Goal: Task Accomplishment & Management: Complete application form

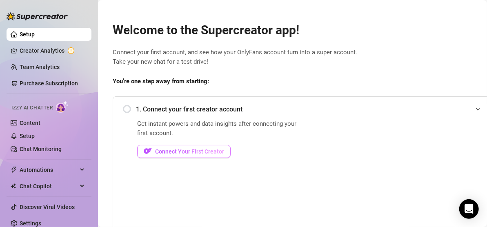
click at [185, 146] on button "Connect Your First Creator" at bounding box center [183, 151] width 93 height 13
click at [124, 107] on div "1. Connect your first creator account" at bounding box center [304, 109] width 362 height 20
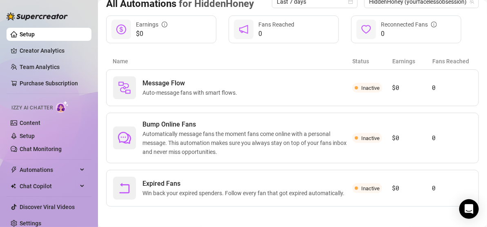
scroll to position [98, 0]
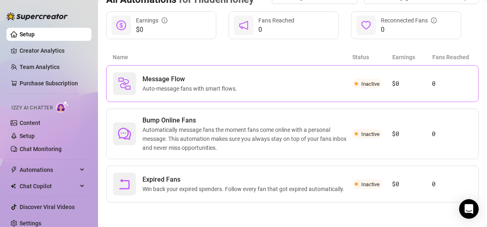
click at [308, 87] on div "Message Flow Auto-message fans with smart flows." at bounding box center [232, 83] width 239 height 23
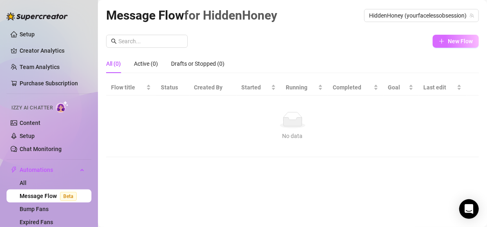
click at [451, 45] on button "New Flow" at bounding box center [455, 41] width 46 height 13
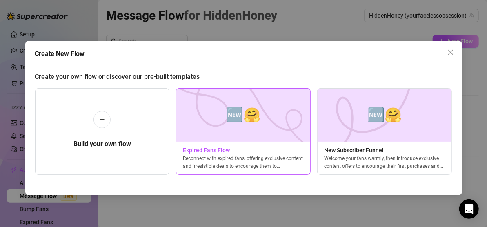
click at [214, 147] on span "Expired Fans Flow" at bounding box center [243, 150] width 134 height 9
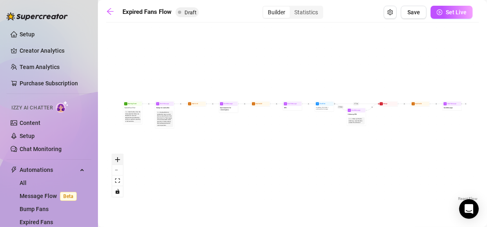
click at [117, 157] on icon "zoom in" at bounding box center [117, 159] width 5 height 5
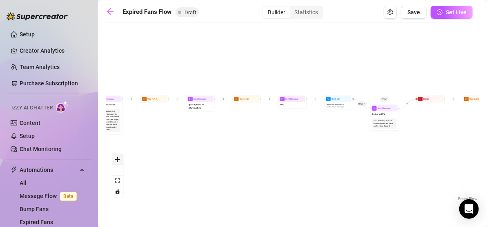
click at [117, 157] on icon "zoom in" at bounding box center [117, 159] width 5 height 5
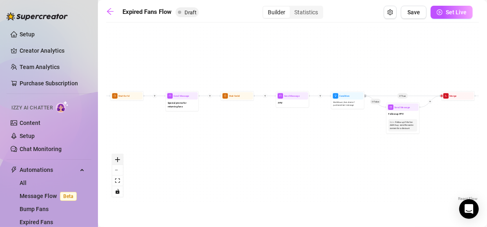
click at [117, 157] on icon "zoom in" at bounding box center [117, 159] width 5 height 5
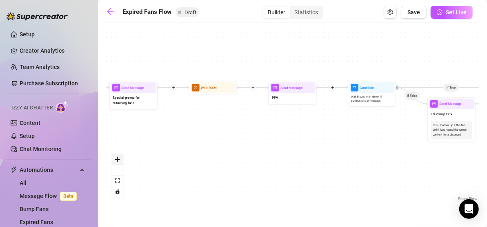
click at [117, 157] on icon "zoom in" at bounding box center [117, 159] width 5 height 5
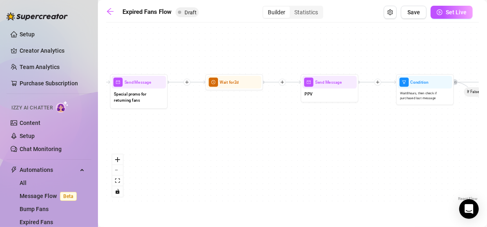
drag, startPoint x: 175, startPoint y: 117, endPoint x: 492, endPoint y: 146, distance: 318.6
click at [486, 146] on html "Setup Creator Analytics Team Analytics Purchase Subscription Izzy AI Chatter Co…" at bounding box center [243, 113] width 487 height 227
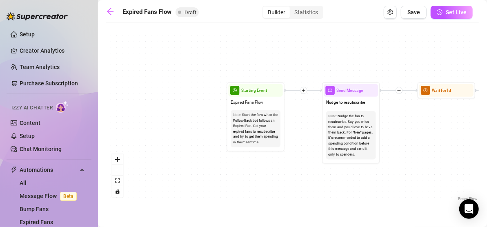
drag, startPoint x: 304, startPoint y: 163, endPoint x: 426, endPoint y: 142, distance: 124.1
click at [426, 142] on div "If True If False Send Message Send Message Wait for 2d Merge Send Message Follo…" at bounding box center [292, 115] width 372 height 176
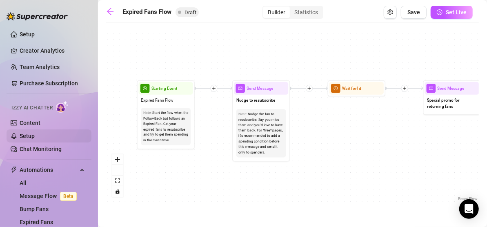
drag, startPoint x: 288, startPoint y: 128, endPoint x: 55, endPoint y: 135, distance: 232.1
click at [55, 135] on div "Setup Creator Analytics Team Analytics Purchase Subscription Izzy AI Chatter Co…" at bounding box center [243, 113] width 487 height 227
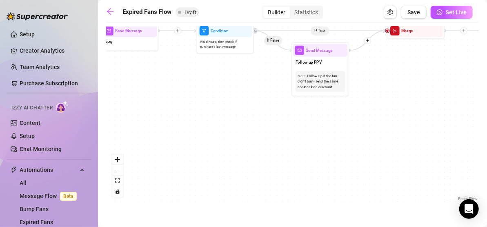
drag, startPoint x: 341, startPoint y: 125, endPoint x: -11, endPoint y: 83, distance: 354.4
click at [0, 83] on html "Setup Creator Analytics Team Analytics Purchase Subscription Izzy AI Chatter Co…" at bounding box center [243, 113] width 487 height 227
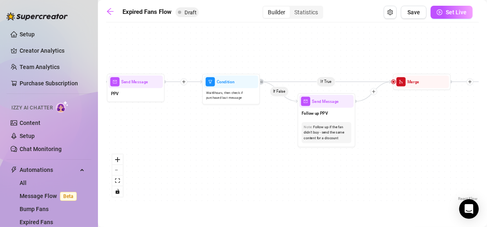
drag, startPoint x: 285, startPoint y: 123, endPoint x: 273, endPoint y: 150, distance: 29.9
click at [273, 150] on div "If True If False Send Message Send Message Wait for 2d Merge Send Message Follo…" at bounding box center [292, 115] width 372 height 176
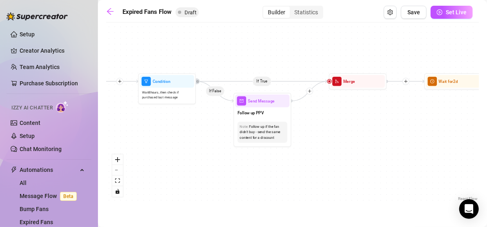
drag, startPoint x: 273, startPoint y: 150, endPoint x: 208, endPoint y: 149, distance: 64.4
click at [208, 149] on div "If True If False Send Message Send Message Wait for 2d Merge Send Message Follo…" at bounding box center [292, 115] width 372 height 176
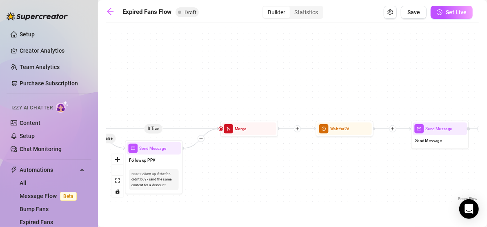
drag, startPoint x: 338, startPoint y: 136, endPoint x: 173, endPoint y: 192, distance: 174.4
click at [173, 192] on div "If True If False Send Message Send Message Wait for 2d Merge Send Message Follo…" at bounding box center [292, 115] width 372 height 176
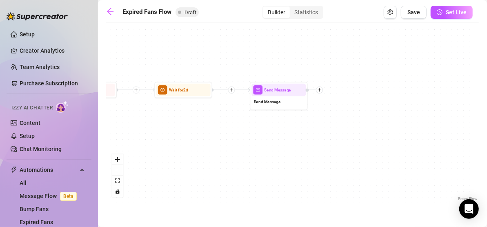
drag, startPoint x: 243, startPoint y: 169, endPoint x: 109, endPoint y: 125, distance: 141.2
click at [109, 125] on div "If True If False Send Message Send Message Wait for 2d Merge Send Message Follo…" at bounding box center [292, 115] width 372 height 176
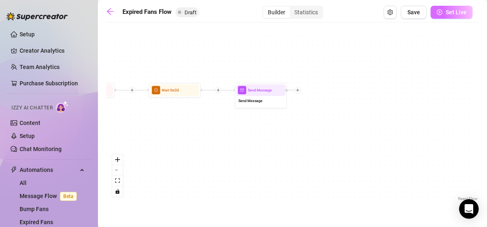
click at [449, 7] on button "Set Live" at bounding box center [451, 12] width 42 height 13
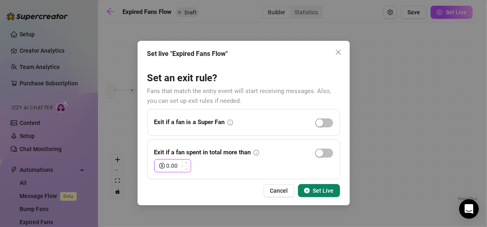
click at [175, 160] on input "0.00" at bounding box center [178, 165] width 24 height 12
click at [168, 166] on input "0.00" at bounding box center [178, 165] width 24 height 12
type input "1.00"
click at [323, 149] on div "button" at bounding box center [319, 152] width 7 height 7
click at [327, 192] on span "Set Live" at bounding box center [323, 190] width 21 height 7
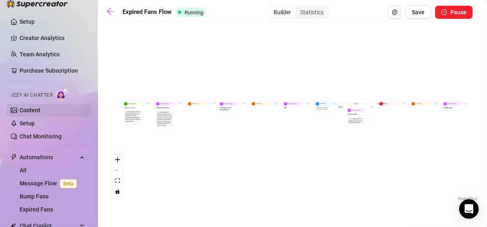
scroll to position [14, 0]
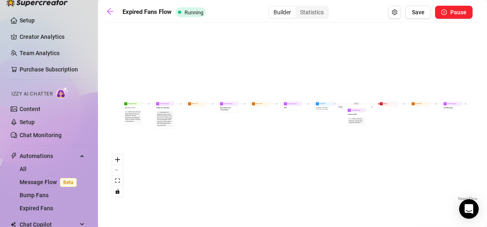
click at [48, 92] on span "Izzy AI Chatter" at bounding box center [31, 94] width 41 height 8
click at [40, 106] on link "Content" at bounding box center [30, 109] width 21 height 7
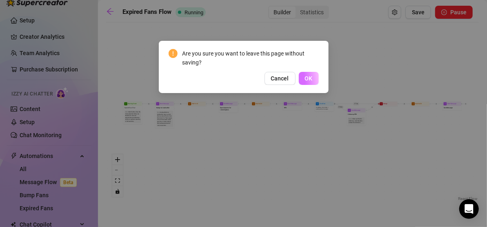
click at [305, 77] on span "OK" at bounding box center [309, 78] width 8 height 7
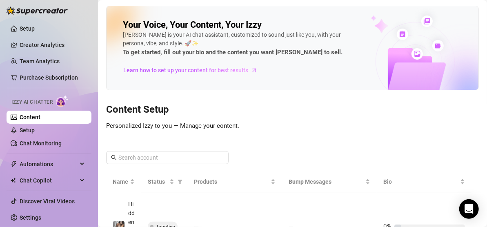
scroll to position [91, 0]
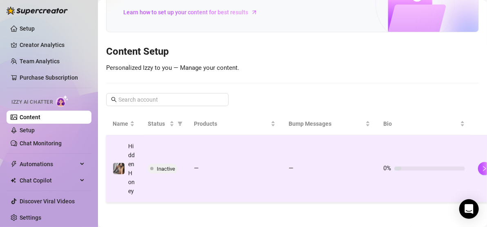
click at [162, 135] on td "Inactive" at bounding box center [164, 168] width 46 height 67
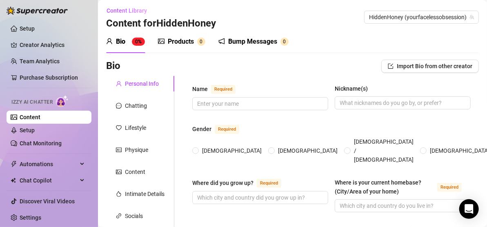
scroll to position [2, 0]
drag, startPoint x: 140, startPoint y: 135, endPoint x: 142, endPoint y: 126, distance: 9.3
click at [142, 126] on div "Lifestyle" at bounding box center [135, 127] width 21 height 9
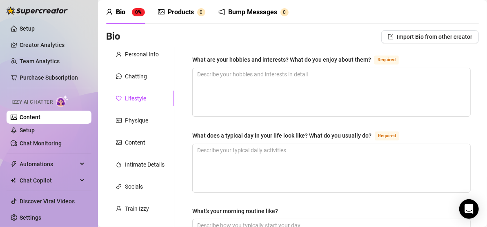
scroll to position [33, 0]
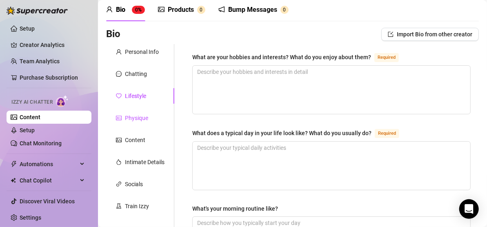
click at [139, 120] on div "Physique" at bounding box center [136, 117] width 23 height 9
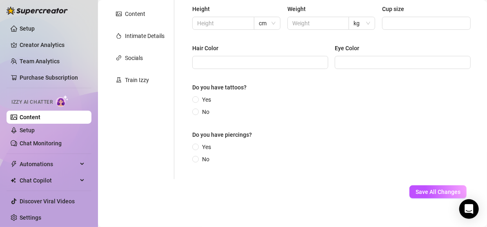
scroll to position [160, 0]
click at [202, 100] on span "Yes" at bounding box center [206, 98] width 15 height 9
click at [197, 100] on input "Yes" at bounding box center [195, 99] width 3 height 5
radio input "true"
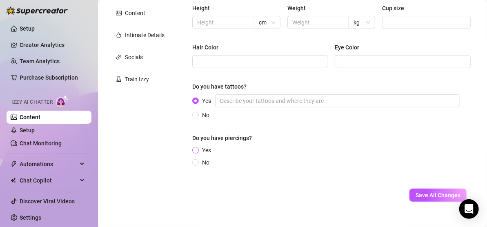
click at [196, 147] on span at bounding box center [195, 150] width 7 height 7
click at [196, 148] on input "Yes" at bounding box center [195, 150] width 3 height 5
radio input "true"
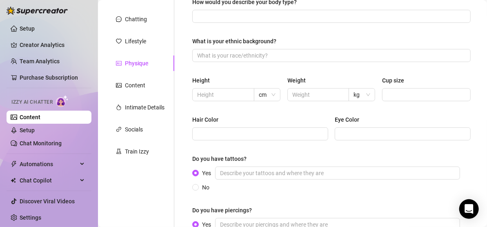
scroll to position [87, 0]
click at [235, 137] on input "Hair Color" at bounding box center [259, 134] width 124 height 9
type input "d"
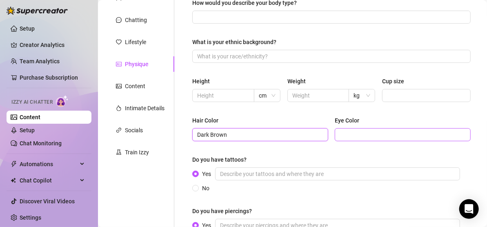
type input "Dark Brown"
click at [361, 137] on input "Eye Color" at bounding box center [401, 134] width 124 height 9
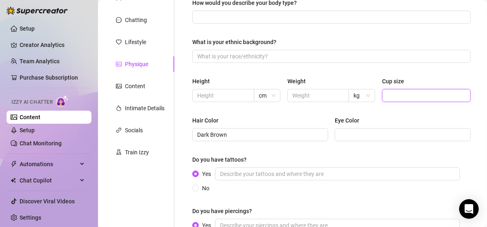
click at [393, 95] on input "Cup size" at bounding box center [425, 95] width 77 height 9
type input "32A"
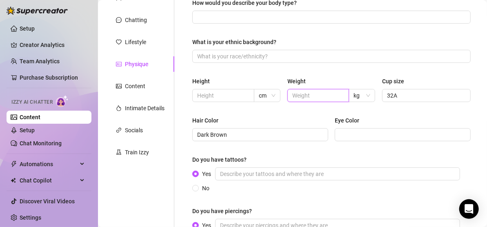
click at [305, 91] on input "text" at bounding box center [317, 95] width 51 height 9
type input "130"
click at [216, 93] on input "text" at bounding box center [222, 95] width 51 height 9
type input "5"
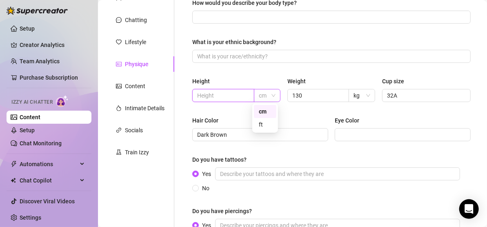
click at [261, 96] on span "cm" at bounding box center [267, 95] width 17 height 12
click at [261, 124] on div "ft" at bounding box center [265, 124] width 13 height 9
click at [229, 95] on input "text" at bounding box center [222, 95] width 51 height 9
type input "5'3"
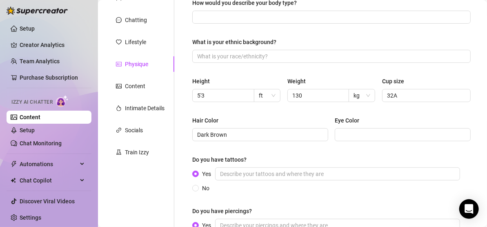
click at [276, 121] on div "Hair Color" at bounding box center [260, 122] width 136 height 12
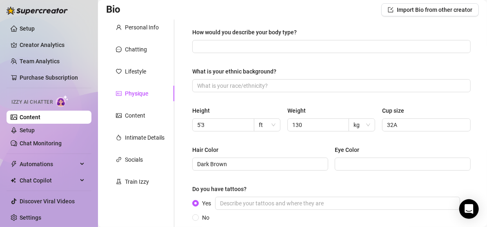
scroll to position [61, 0]
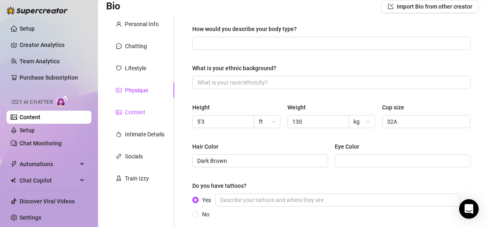
click at [139, 114] on div "Content" at bounding box center [135, 112] width 20 height 9
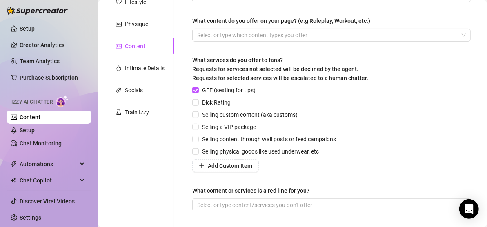
scroll to position [130, 0]
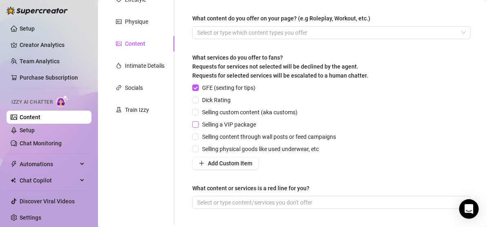
click at [195, 124] on input "Selling a VIP package" at bounding box center [195, 124] width 6 height 6
checkbox input "true"
click at [194, 113] on input "Selling custom content (aka customs)" at bounding box center [195, 112] width 6 height 6
checkbox input "true"
click at [196, 135] on input "Selling content through wall posts or feed campaigns" at bounding box center [195, 136] width 6 height 6
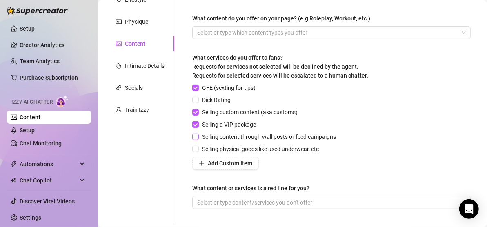
checkbox input "true"
click at [200, 148] on span "Selling physical goods like used underwear, etc" at bounding box center [260, 148] width 123 height 9
click at [198, 148] on input "Selling physical goods like used underwear, etc" at bounding box center [195, 149] width 6 height 6
checkbox input "true"
click at [226, 157] on button "Add Custom Item" at bounding box center [225, 163] width 66 height 13
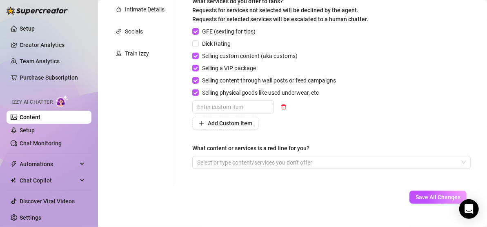
scroll to position [192, 0]
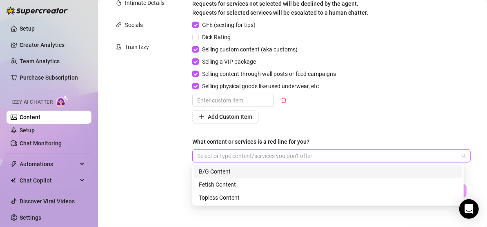
click at [280, 154] on div at bounding box center [327, 155] width 266 height 11
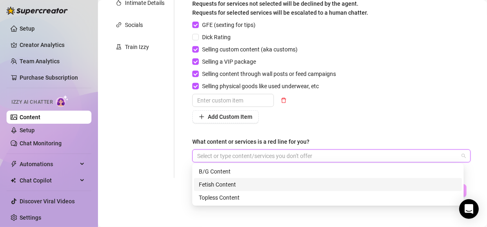
click at [248, 185] on div "Fetish Content" at bounding box center [328, 184] width 258 height 9
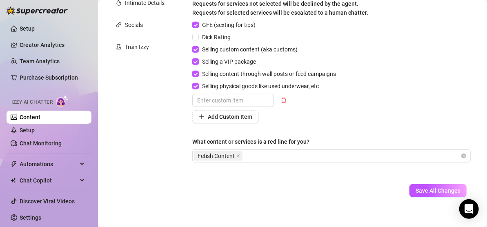
click at [330, 135] on div "Describe your niche and what content your fans are looking for in 2-3 sentences…" at bounding box center [331, 31] width 278 height 276
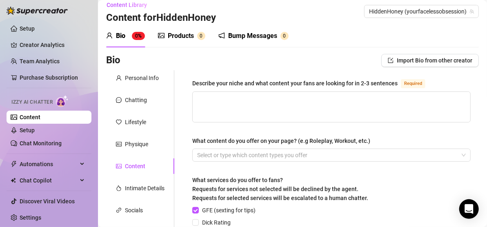
scroll to position [6, 0]
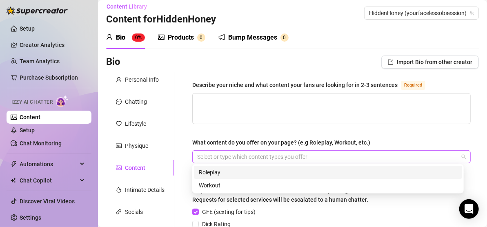
click at [353, 151] on div at bounding box center [327, 156] width 266 height 11
click at [247, 170] on div "Roleplay" at bounding box center [328, 172] width 258 height 9
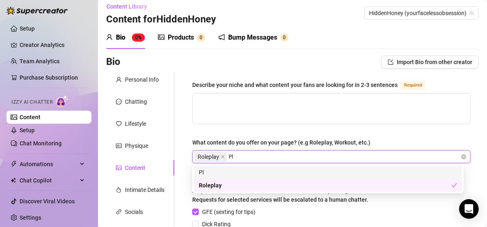
type input "P"
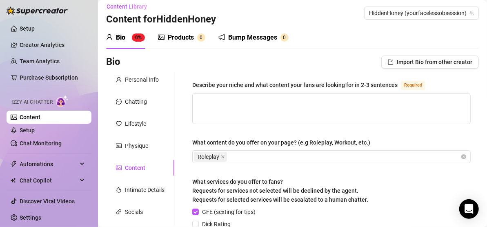
click at [264, 126] on div "Describe your niche and what content your fans are looking for in 2-3 sentences…" at bounding box center [331, 218] width 278 height 276
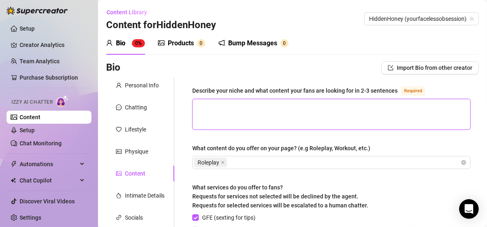
click at [252, 118] on textarea "Describe your niche and what content your fans are looking for in 2-3 sentences…" at bounding box center [330, 114] width 277 height 30
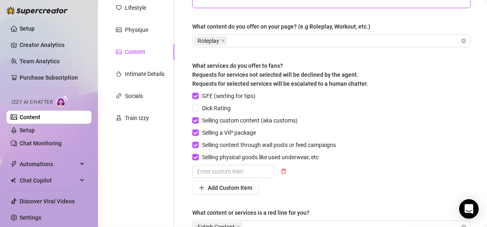
scroll to position [201, 0]
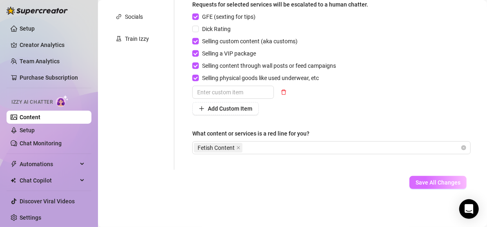
click at [439, 185] on button "Save All Changes" at bounding box center [437, 182] width 57 height 13
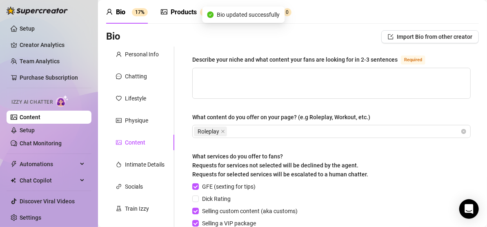
scroll to position [0, 0]
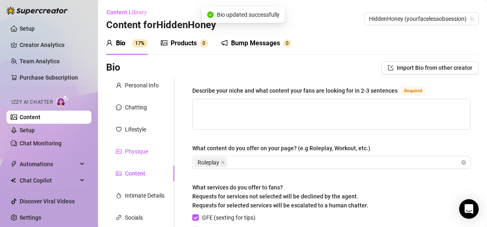
click at [141, 148] on div "Physique" at bounding box center [136, 151] width 23 height 9
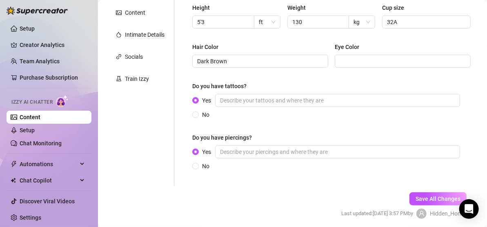
scroll to position [191, 0]
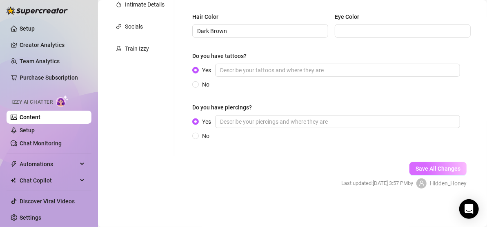
click at [446, 169] on span "Save All Changes" at bounding box center [437, 168] width 45 height 7
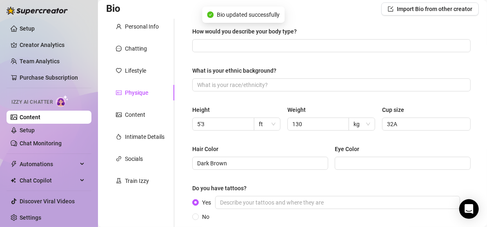
scroll to position [60, 0]
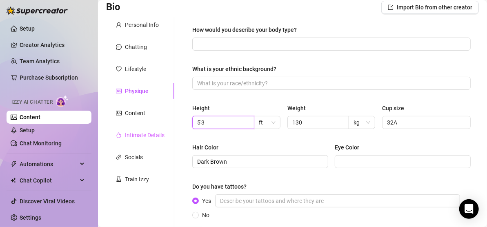
drag, startPoint x: 226, startPoint y: 126, endPoint x: 153, endPoint y: 135, distance: 73.5
click at [153, 135] on div "Personal Info Chatting Lifestyle Physique Content Intimate Details Socials Trai…" at bounding box center [292, 151] width 372 height 269
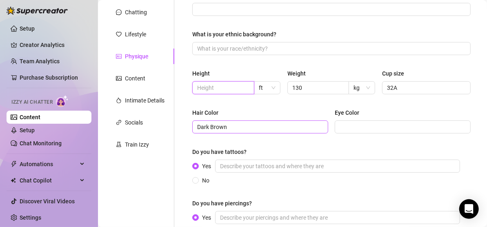
scroll to position [191, 0]
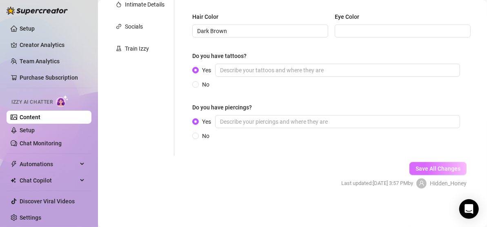
click at [429, 173] on button "Save All Changes" at bounding box center [437, 168] width 57 height 13
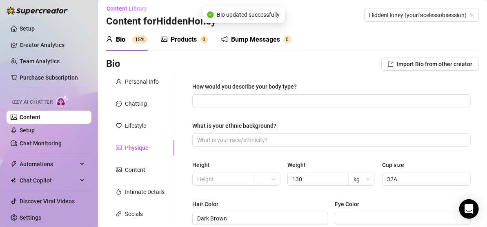
scroll to position [0, 0]
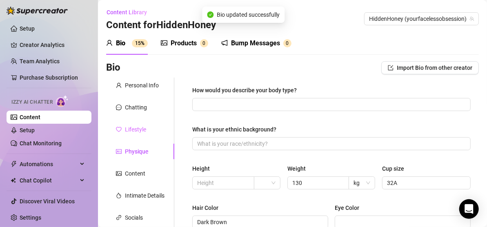
click at [129, 123] on div "Lifestyle" at bounding box center [140, 129] width 68 height 15
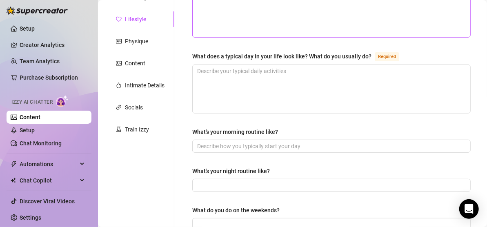
scroll to position [111, 0]
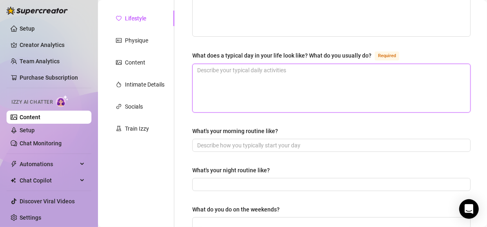
click at [265, 86] on textarea "What does a typical day in your life look like? What do you usually do? Required" at bounding box center [330, 88] width 277 height 48
type textarea "I"
type textarea "Im"
type textarea "Im c"
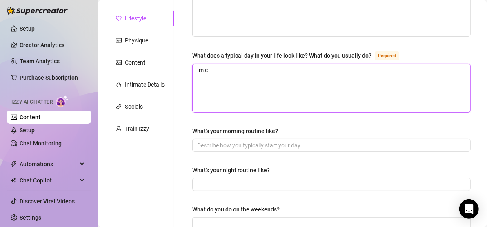
type textarea "Im cu"
type textarea "Im cur"
type textarea "Im curr"
type textarea "Im curre"
type textarea "Im curren"
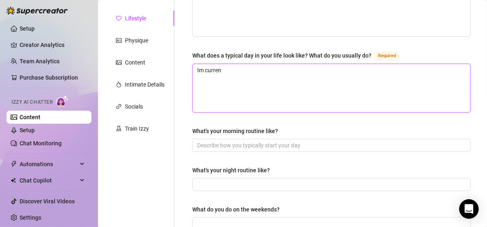
type textarea "Im current"
type textarea "Im currentl"
type textarea "Im currently"
type textarea "Im currently s"
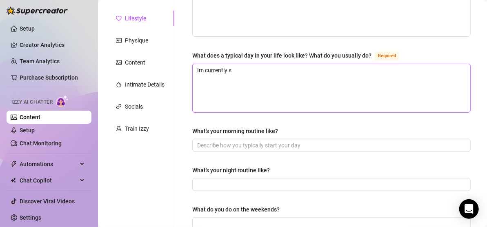
type textarea "Im currently st"
type textarea "Im currently stu"
type textarea "Im currently stud"
type textarea "Im currently study"
type textarea "Im currently studyi"
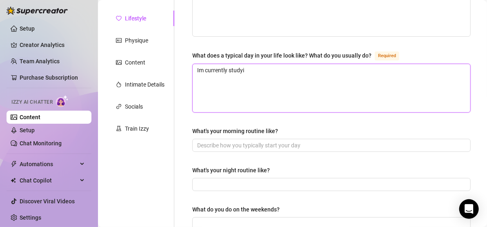
type textarea "Im currently studyin"
type textarea "Im currently studying"
type textarea "Im currently studying t"
type textarea "Im currently studying to"
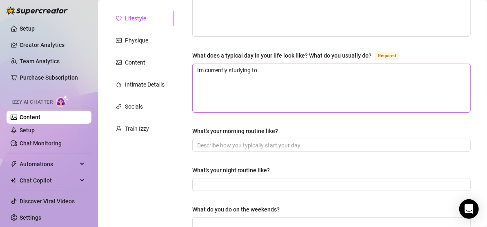
type textarea "Im currently studying to"
type textarea "Im currently studying to be"
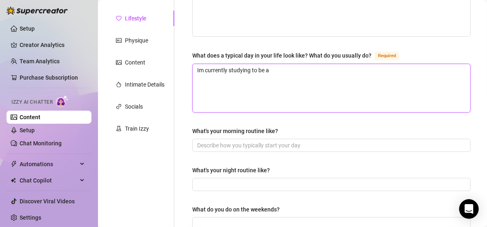
type textarea "Im currently studying to be an"
type textarea "Im currently studying to be an R"
type textarea "Im currently studying to be an RN"
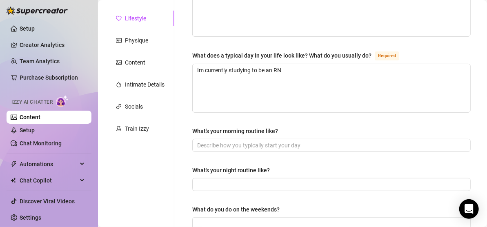
click at [259, 133] on div "What's your morning routine like?" at bounding box center [235, 130] width 86 height 9
click at [259, 141] on input "What's your morning routine like?" at bounding box center [330, 145] width 267 height 9
click at [261, 141] on input "What's your morning routine like?" at bounding box center [330, 145] width 267 height 9
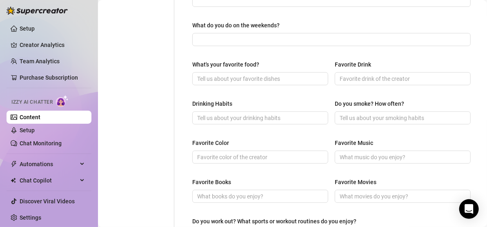
scroll to position [295, 0]
click at [263, 80] on input "What's your favorite food?" at bounding box center [259, 78] width 124 height 9
type input "m"
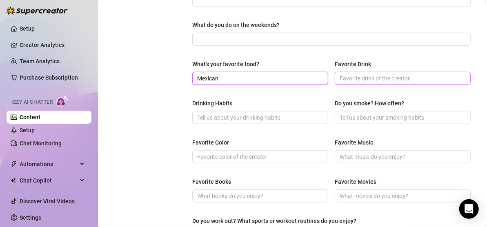
type input "Mexican"
click at [371, 76] on input "Favorite Drink" at bounding box center [401, 78] width 124 height 9
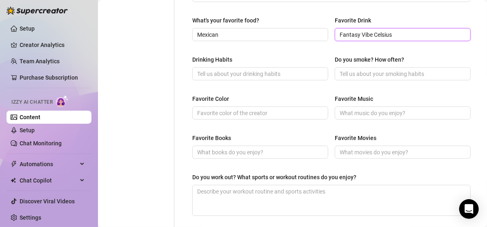
scroll to position [339, 0]
type input "Fantasy Vibe Celsius"
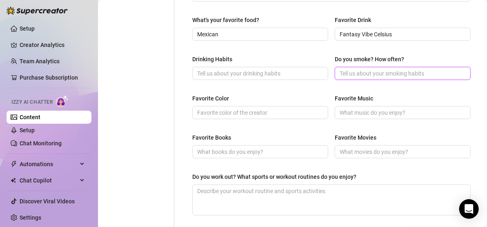
click at [354, 75] on input "Do you smoke? How often?" at bounding box center [401, 73] width 124 height 9
type input "no"
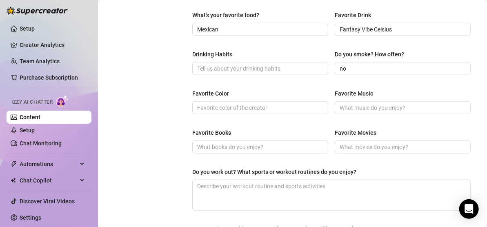
scroll to position [345, 0]
drag, startPoint x: 302, startPoint y: 132, endPoint x: 282, endPoint y: 127, distance: 20.9
click at [282, 127] on div "Favorite Books" at bounding box center [260, 133] width 136 height 12
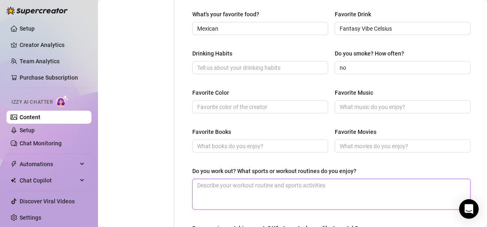
click at [265, 192] on textarea "Do you work out? What sports or workout routines do you enjoy?" at bounding box center [330, 194] width 277 height 30
type textarea "I"
type textarea "I l"
type textarea "I lo"
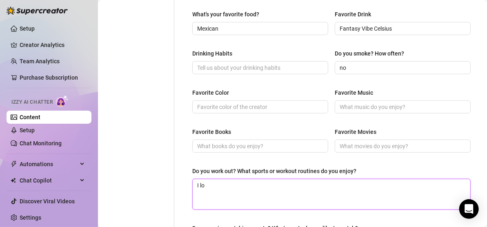
type textarea "I loo"
type textarea "I lov"
type textarea "I love"
type textarea "I love c"
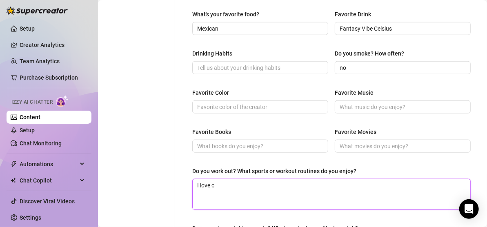
type textarea "I love ca"
type textarea "I love car"
type textarea "I love cardi"
type textarea "I love cardio"
type textarea "I love cardio a"
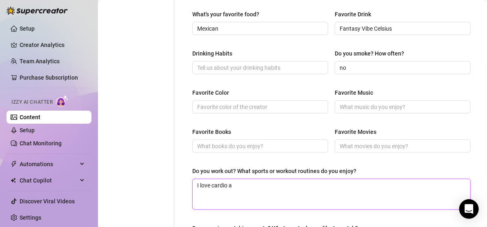
type textarea "I love cardio an"
type textarea "I love cardio and"
type textarea "I love [PERSON_NAME] and w"
type textarea "I love cardio and we"
type textarea "I love [PERSON_NAME] and [PERSON_NAME]"
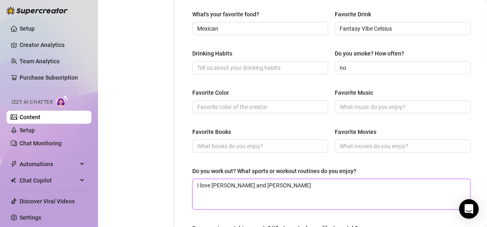
type textarea "I love [PERSON_NAME] and weig"
type textarea "I love [PERSON_NAME] and [PERSON_NAME]"
type textarea "I love cardio and weight"
type textarea "I love cardio and weight l"
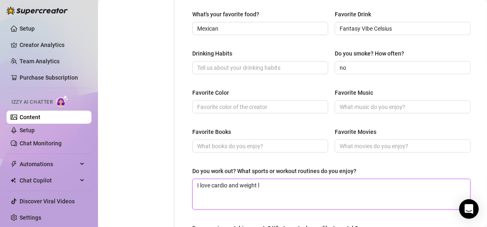
type textarea "I love cardio and weight li"
type textarea "I love cardio and weight lif"
type textarea "I love cardio and weight lifti"
type textarea "I love cardio and weight liftin"
type textarea "I love cardio and weight lifting"
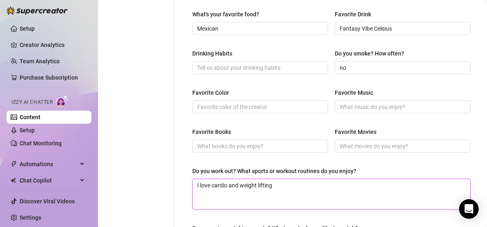
type textarea "I love cardio and weight lifting"
type textarea "I love cardio and weight lifting a"
type textarea "I love cardio and weight lifting an"
type textarea "I love cardio and weight lifting and"
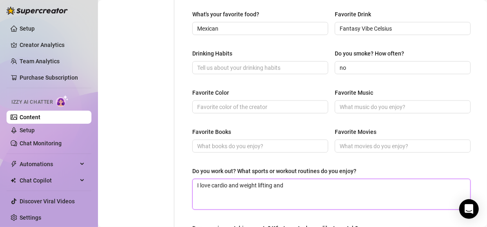
type textarea "I love cardio and weight lifting and o"
type textarea "I love cardio and weight lifting and oi"
type textarea "I love cardio and weight lifting and oil"
type textarea "I love cardio and weight lifting and oila"
type textarea "I love cardio and weight lifting and oilai"
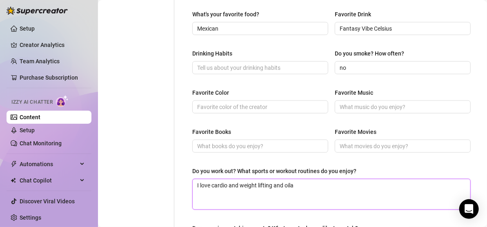
type textarea "I love cardio and weight lifting and oilat"
type textarea "I love cardio and weight lifting and oila"
type textarea "I love cardio and weight lifting and oil"
type textarea "I love cardio and weight lifting and oi"
type textarea "I love cardio and weight lifting and o"
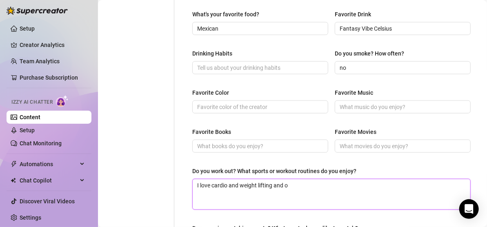
type textarea "I love cardio and weight lifting and"
type textarea "I love cardio and weight lifting and p"
type textarea "I love cardio and weight lifting and pi"
type textarea "I love cardio and weight lifting and pil"
type textarea "I love cardio and weight lifting and pila"
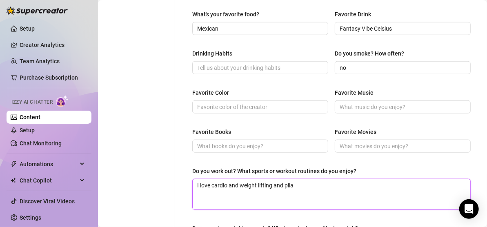
type textarea "I love cardio and weight lifting and [PERSON_NAME]"
type textarea "I love cardio and weight lifting and pilati"
type textarea "I love cardio and weight lifting and pilatie"
type textarea "I love cardio and weight lifting and pilaties"
type textarea "I love cardio and weight lifting and pilatie"
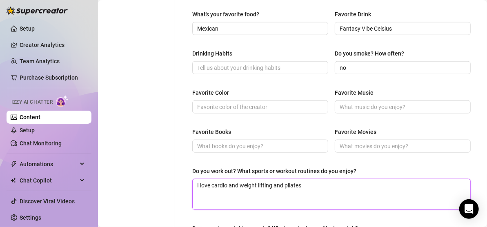
click at [296, 179] on textarea "I love cardio and weight lifting and pilates" at bounding box center [330, 194] width 277 height 30
click at [292, 185] on textarea "I love cardio, weight lifting, and pilates" at bounding box center [330, 194] width 277 height 30
click at [287, 184] on textarea "I love cardio, weight lifting, and pilates" at bounding box center [330, 194] width 277 height 30
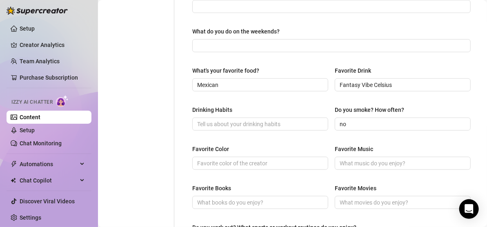
scroll to position [297, 0]
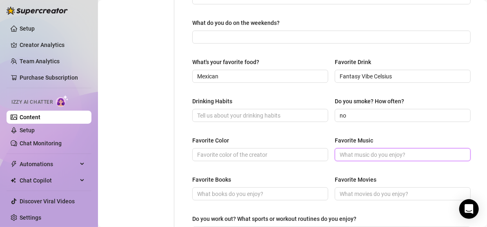
click at [345, 152] on input "Favorite Music" at bounding box center [401, 154] width 124 height 9
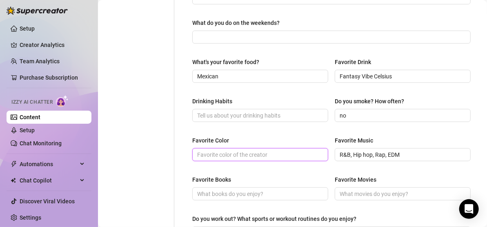
click at [201, 150] on input "Favorite Color" at bounding box center [259, 154] width 124 height 9
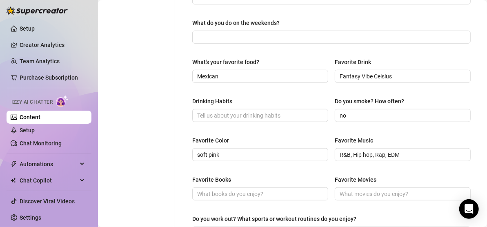
click at [181, 124] on div "What are your hobbies and interests? What do you enjoy about them? Required Wha…" at bounding box center [326, 55] width 304 height 550
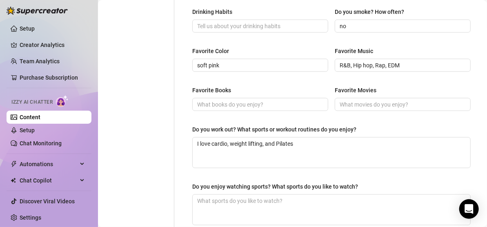
scroll to position [470, 0]
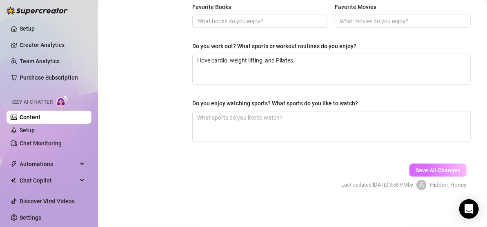
click at [420, 164] on button "Save All Changes" at bounding box center [437, 170] width 57 height 13
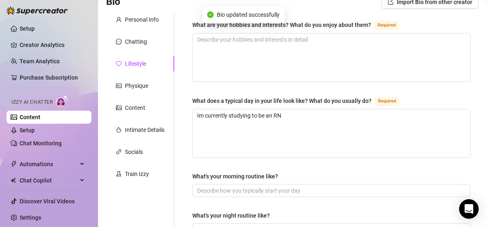
scroll to position [63, 0]
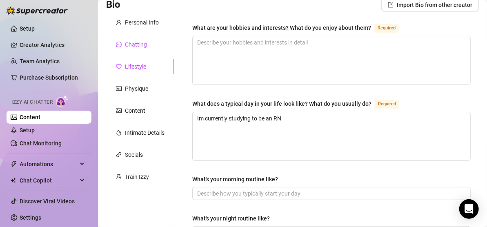
click at [133, 42] on div "Chatting" at bounding box center [136, 44] width 22 height 9
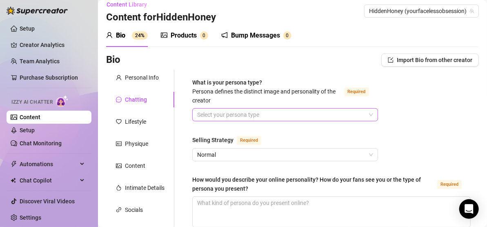
scroll to position [7, 0]
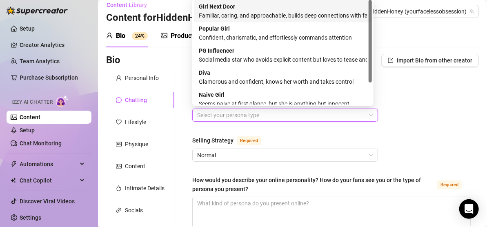
click at [242, 118] on input "What is your persona type? [PERSON_NAME] defines the distinct image and persona…" at bounding box center [281, 115] width 168 height 12
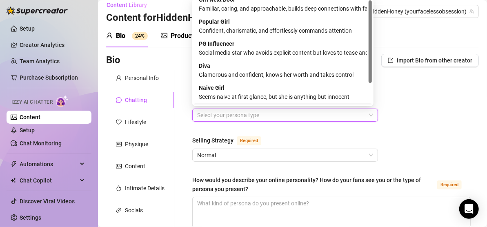
scroll to position [0, 0]
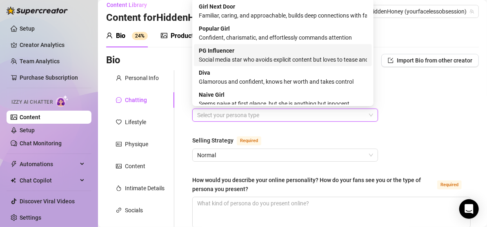
click at [265, 61] on div "Social media star who avoids explicit content but loves to tease and flirt" at bounding box center [283, 59] width 168 height 9
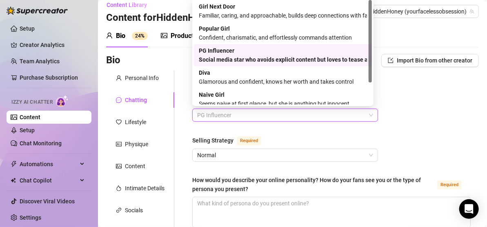
click at [286, 113] on span "PG Influencer" at bounding box center [285, 115] width 176 height 12
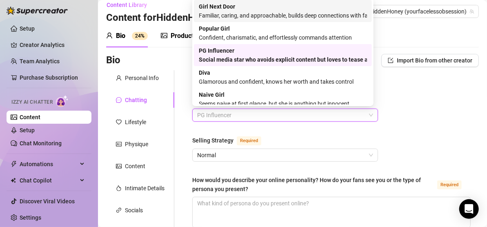
click at [252, 11] on div "Familiar, caring, and approachable, builds deep connections with fans" at bounding box center [283, 15] width 168 height 9
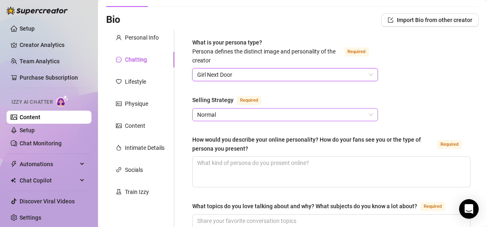
scroll to position [69, 0]
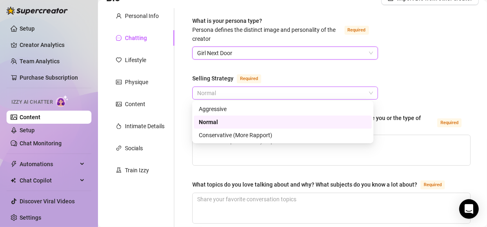
click at [305, 95] on span "Normal" at bounding box center [285, 93] width 176 height 12
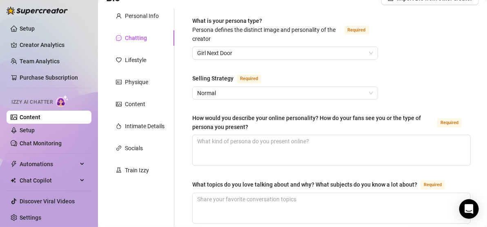
click at [301, 75] on div "Selling Strategy Required" at bounding box center [285, 79] width 186 height 13
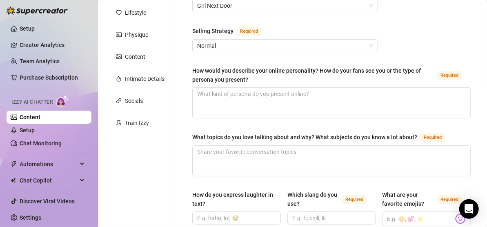
scroll to position [117, 0]
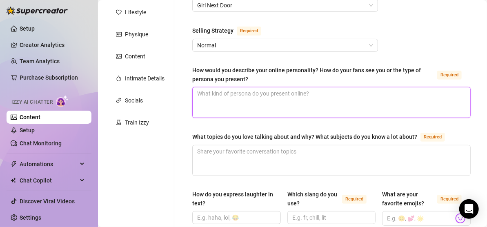
click at [297, 107] on textarea "How would you describe your online personality? How do your fans see you or the…" at bounding box center [330, 102] width 277 height 30
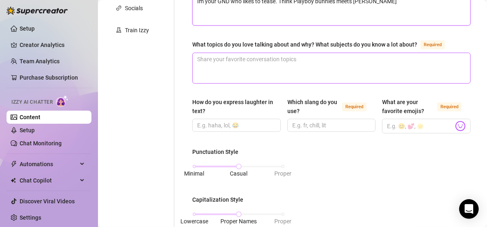
scroll to position [210, 0]
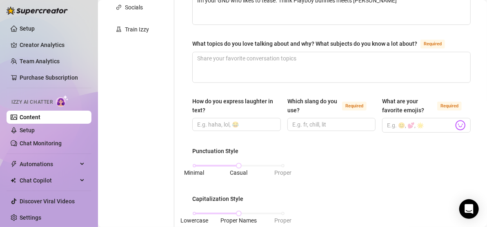
click at [252, 122] on input "How do you express laughter in text?" at bounding box center [235, 124] width 77 height 9
click at [327, 125] on input "Which slang do you use? Required" at bounding box center [330, 124] width 77 height 9
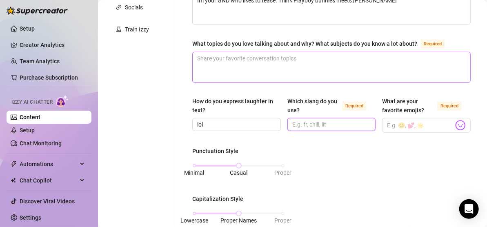
scroll to position [197, 0]
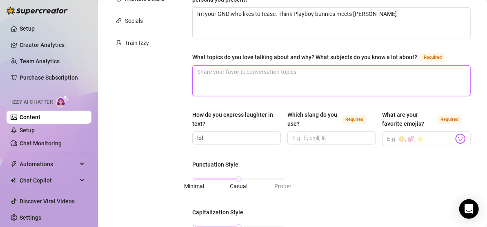
click at [307, 66] on textarea "What topics do you love talking about and why? What subjects do you know a lot …" at bounding box center [330, 81] width 277 height 30
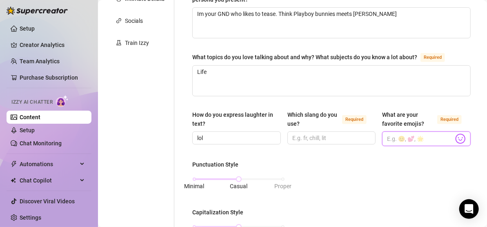
click at [401, 137] on input "What are your favorite emojis? Required" at bounding box center [420, 138] width 66 height 11
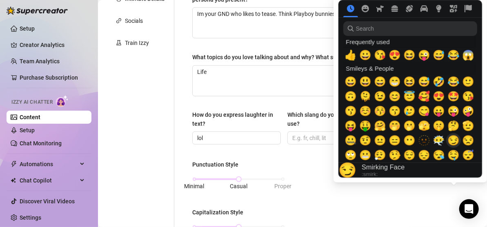
click at [455, 135] on span "😏" at bounding box center [453, 140] width 12 height 11
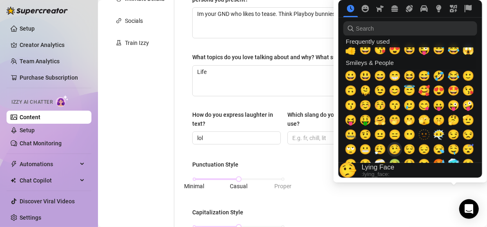
scroll to position [2, 0]
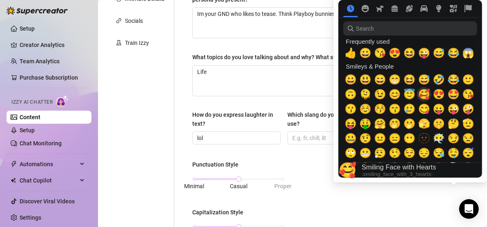
click at [420, 97] on span "🥰" at bounding box center [424, 93] width 12 height 11
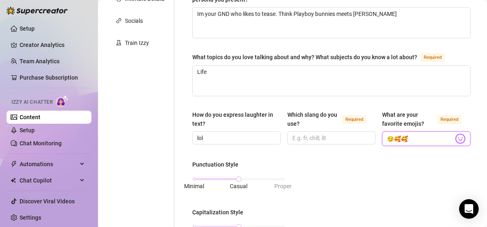
click at [396, 137] on input "😏🥰🥰" at bounding box center [420, 138] width 66 height 11
click at [336, 137] on input "Which slang do you use? Required" at bounding box center [330, 137] width 77 height 9
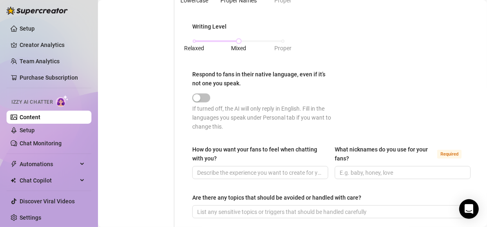
scroll to position [438, 0]
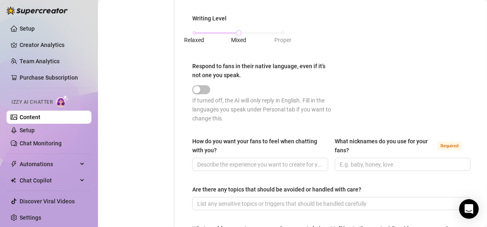
drag, startPoint x: 201, startPoint y: 93, endPoint x: 195, endPoint y: 82, distance: 13.2
click at [195, 83] on div at bounding box center [261, 89] width 139 height 13
click at [197, 86] on div "button" at bounding box center [196, 89] width 7 height 7
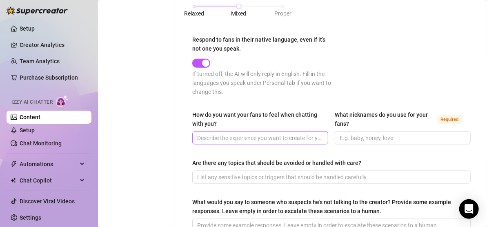
scroll to position [465, 0]
click at [272, 135] on input "How do you want your fans to feel when chatting with you?" at bounding box center [259, 137] width 124 height 9
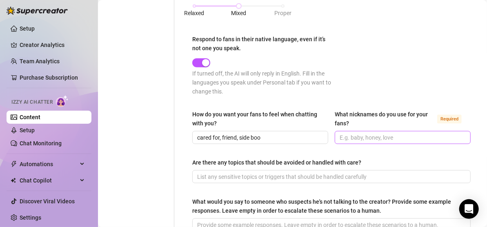
click at [356, 131] on span at bounding box center [402, 137] width 136 height 13
click at [359, 133] on input "What nicknames do you use for your fans? Required" at bounding box center [401, 137] width 124 height 9
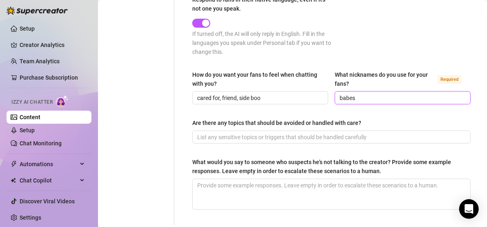
scroll to position [506, 0]
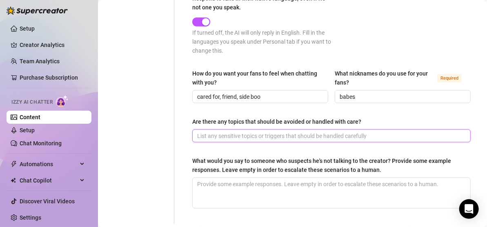
click at [326, 137] on input "Are there any topics that should be avoided or handled with care?" at bounding box center [330, 135] width 267 height 9
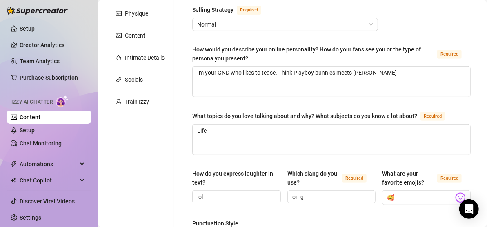
scroll to position [94, 0]
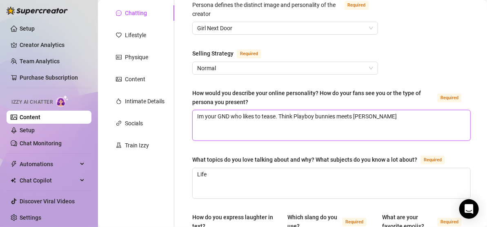
click at [217, 116] on textarea "Im your GND who likes to tease. Think Playboy bunnies meets [PERSON_NAME]" at bounding box center [330, 125] width 277 height 30
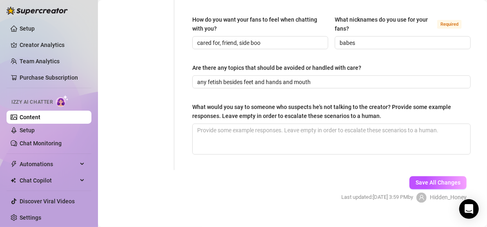
scroll to position [559, 0]
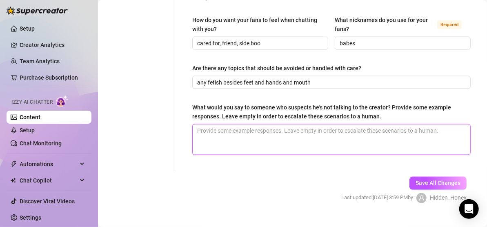
click at [261, 135] on textarea "What would you say to someone who suspects he's not talking to the creator? Pro…" at bounding box center [330, 139] width 277 height 30
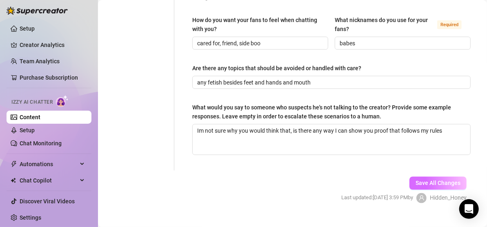
click at [439, 180] on span "Save All Changes" at bounding box center [437, 183] width 45 height 7
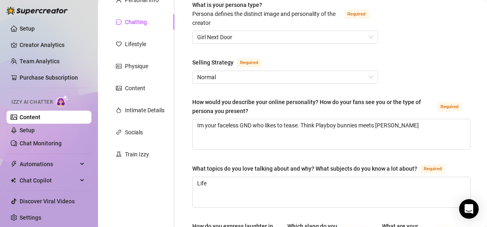
scroll to position [85, 0]
click at [377, 125] on textarea "Im your faceless GND who likes to tease. Think Playboy bunnies meets [PERSON_NA…" at bounding box center [330, 134] width 277 height 30
click at [371, 125] on textarea "Im your faceless GND who likes to tease. Think Playboy bunnies meets [PERSON_NA…" at bounding box center [330, 134] width 277 height 30
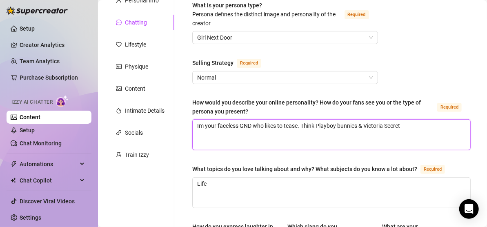
scroll to position [572, 0]
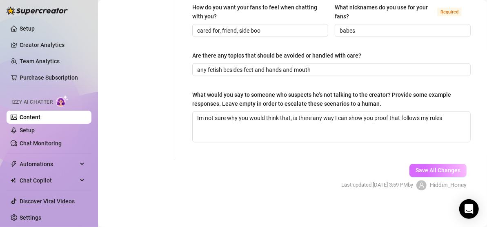
click at [430, 164] on button "Save All Changes" at bounding box center [437, 170] width 57 height 13
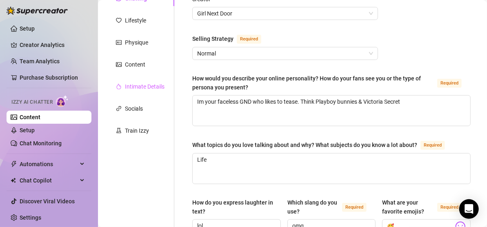
scroll to position [109, 0]
click at [138, 87] on div "Intimate Details" at bounding box center [145, 86] width 40 height 9
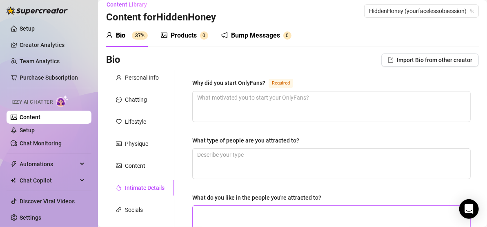
scroll to position [9, 0]
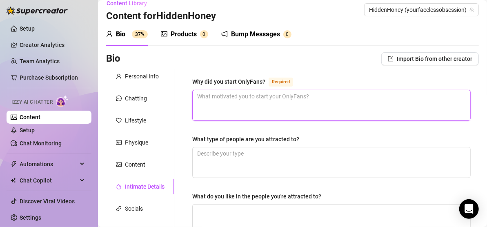
click at [230, 106] on textarea "Why did you start OnlyFans? Required" at bounding box center [330, 105] width 277 height 30
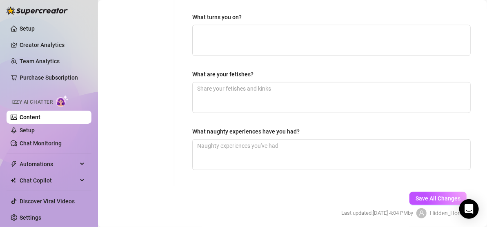
scroll to position [303, 0]
click at [415, 197] on span "Save All Changes" at bounding box center [437, 198] width 45 height 7
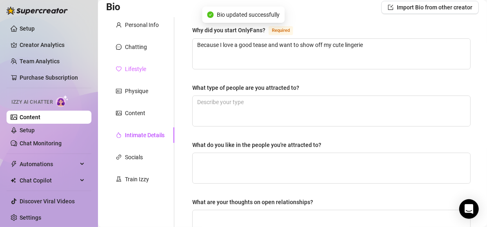
scroll to position [62, 0]
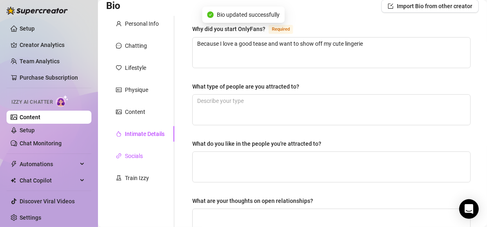
click at [134, 157] on div "Socials" at bounding box center [134, 155] width 18 height 9
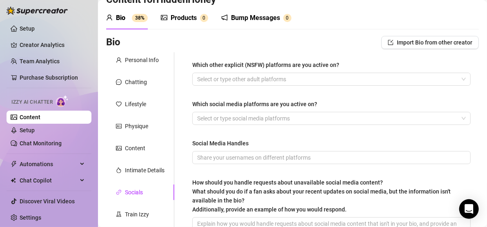
scroll to position [25, 0]
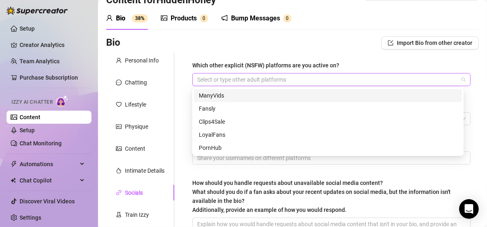
click at [232, 76] on div at bounding box center [327, 79] width 266 height 11
click at [234, 68] on div "Which other explicit (NSFW) platforms are you active on?" at bounding box center [265, 65] width 147 height 9
click at [199, 75] on input "Which other explicit (NSFW) platforms are you active on?" at bounding box center [198, 80] width 2 height 10
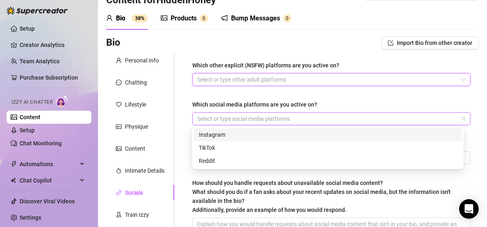
click at [250, 117] on div at bounding box center [327, 118] width 266 height 11
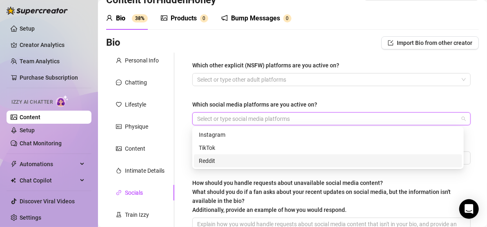
click at [236, 163] on div "Reddit" at bounding box center [328, 160] width 258 height 9
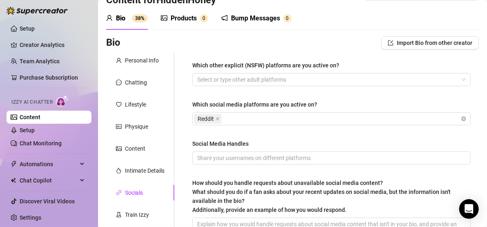
click at [319, 95] on div "Which other explicit (NSFW) platforms are you active on? Select or type other a…" at bounding box center [331, 158] width 278 height 195
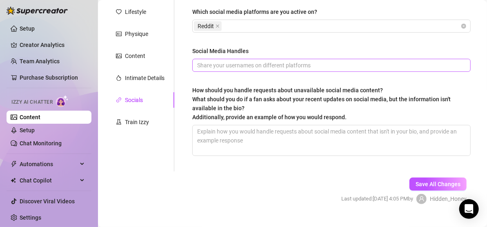
scroll to position [118, 0]
click at [309, 65] on input "Social Media Handles" at bounding box center [330, 64] width 267 height 9
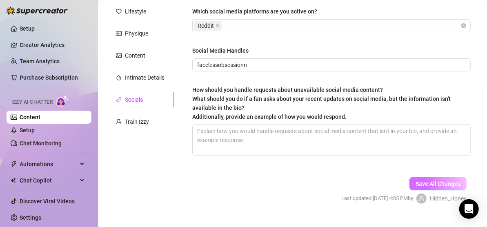
click at [431, 187] on button "Save All Changes" at bounding box center [437, 183] width 57 height 13
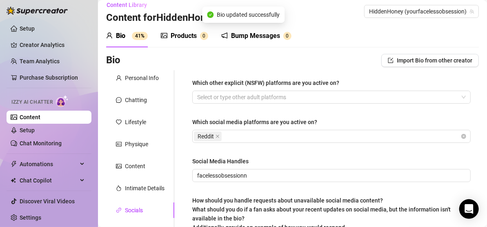
scroll to position [0, 0]
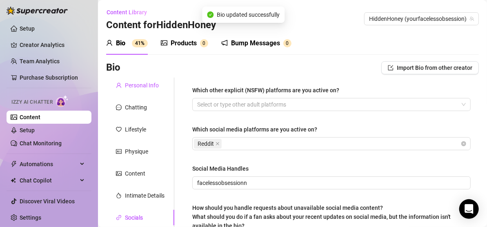
click at [154, 86] on div "Personal Info" at bounding box center [142, 85] width 34 height 9
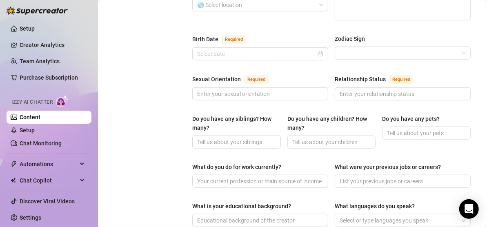
scroll to position [271, 0]
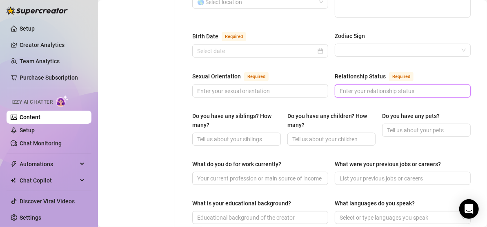
click at [360, 86] on input "Relationship Status Required" at bounding box center [401, 90] width 124 height 9
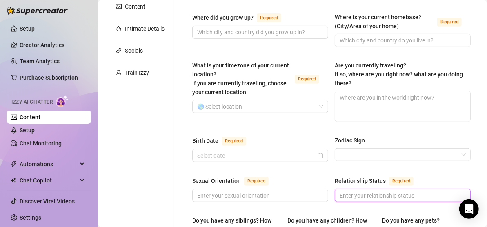
scroll to position [95, 0]
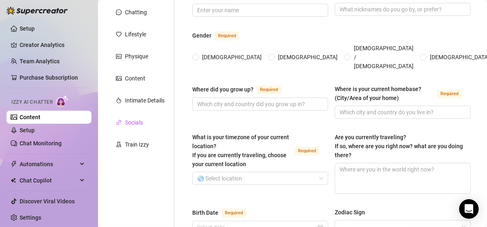
click at [132, 124] on div "Socials" at bounding box center [134, 122] width 18 height 9
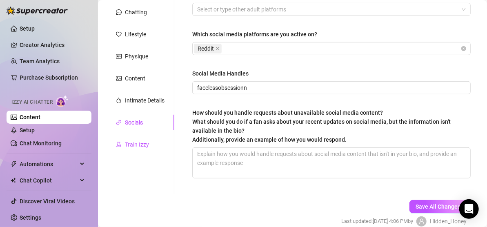
click at [139, 147] on div "Train Izzy" at bounding box center [137, 144] width 24 height 9
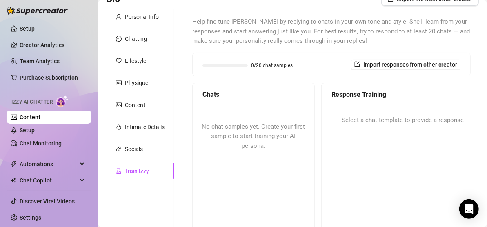
scroll to position [71, 0]
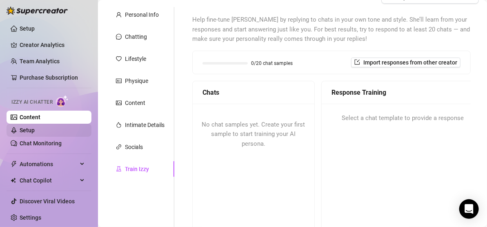
click at [35, 131] on link "Setup" at bounding box center [27, 130] width 15 height 7
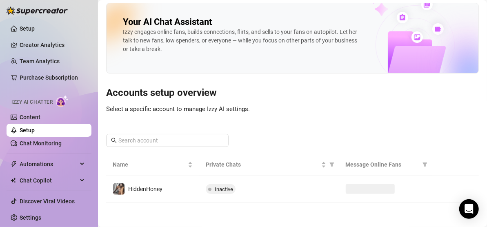
scroll to position [2, 0]
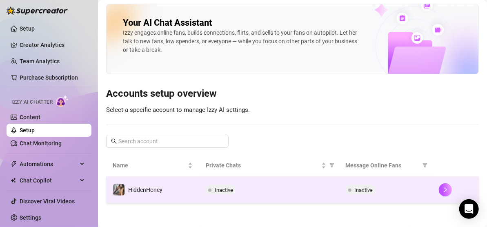
click at [256, 179] on td "Inactive" at bounding box center [268, 190] width 139 height 27
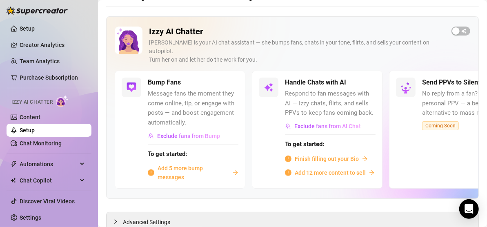
scroll to position [28, 0]
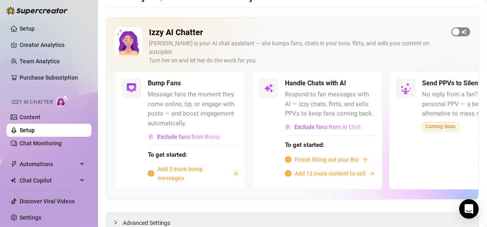
click at [460, 31] on span "button" at bounding box center [460, 31] width 19 height 9
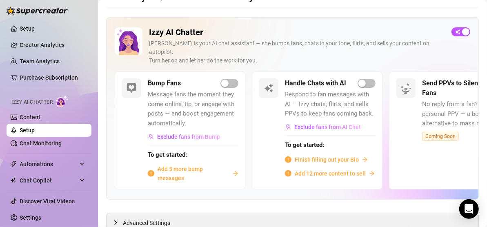
click at [198, 164] on span "Add 5 more bump messages" at bounding box center [193, 173] width 72 height 18
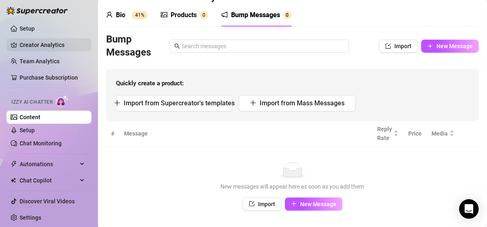
click at [31, 45] on link "Creator Analytics" at bounding box center [52, 44] width 65 height 13
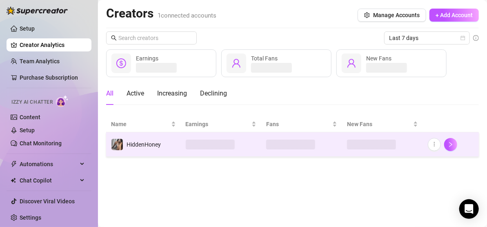
click at [243, 144] on td at bounding box center [221, 144] width 81 height 24
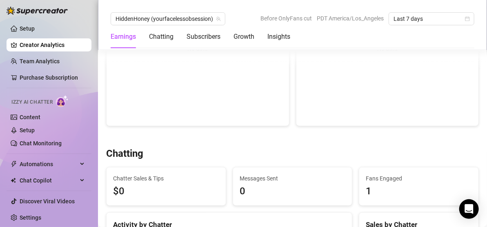
scroll to position [175, 0]
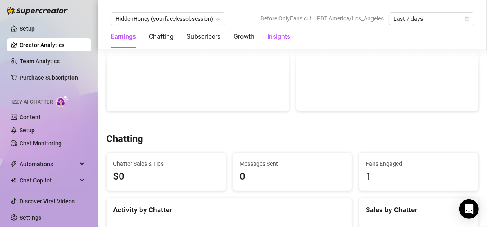
click at [280, 39] on div "Insights" at bounding box center [278, 37] width 23 height 10
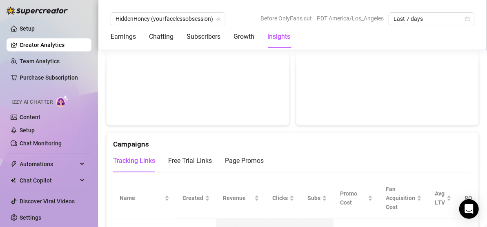
scroll to position [862, 0]
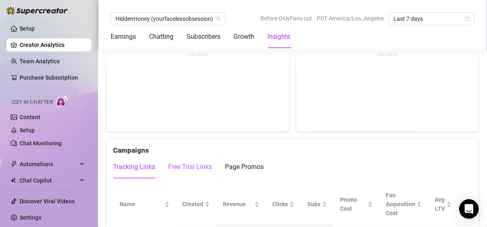
click at [194, 162] on div "Free Trial Links" at bounding box center [190, 167] width 44 height 10
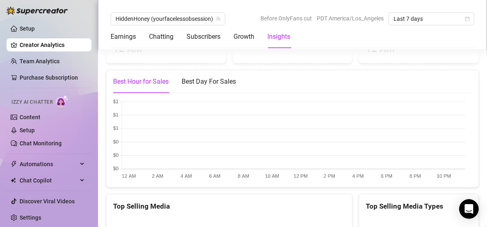
scroll to position [1269, 0]
click at [219, 77] on div "Best Day For Sales" at bounding box center [208, 82] width 54 height 10
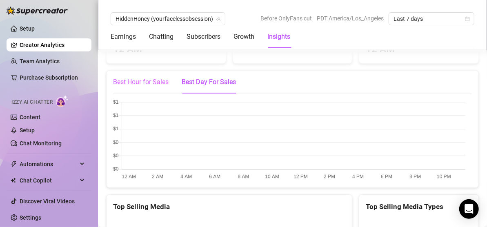
click at [153, 75] on div "Best Hour for Sales" at bounding box center [140, 82] width 55 height 23
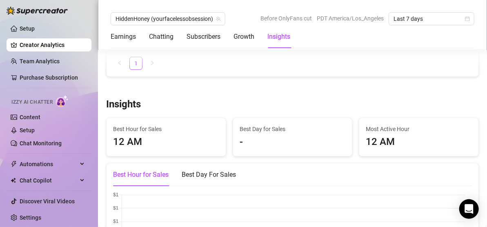
scroll to position [1181, 0]
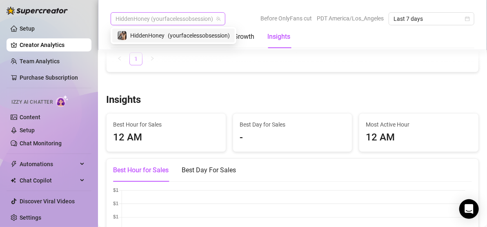
click at [212, 17] on span "HiddenHoney (yourfacelessobsession)" at bounding box center [167, 19] width 105 height 12
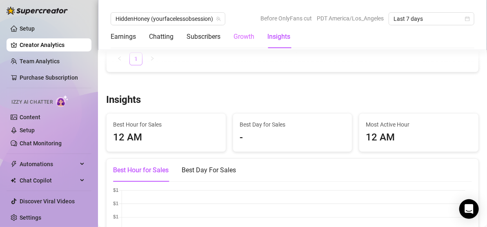
click at [246, 25] on div "Growth" at bounding box center [243, 36] width 21 height 23
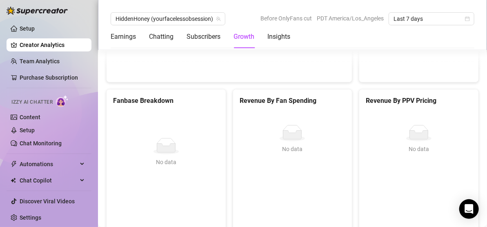
scroll to position [1519, 0]
click at [285, 38] on div "Insights" at bounding box center [278, 37] width 23 height 10
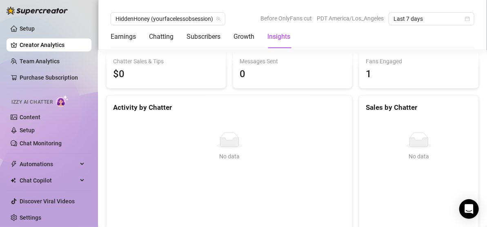
scroll to position [305, 0]
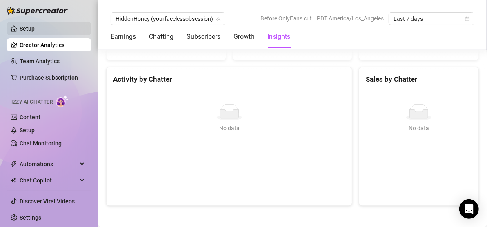
click at [35, 27] on link "Setup" at bounding box center [27, 28] width 15 height 7
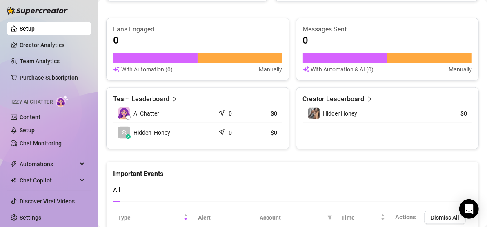
scroll to position [500, 0]
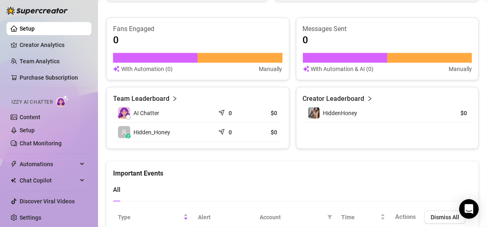
click at [348, 94] on article "Creator Leaderboard" at bounding box center [334, 99] width 62 height 10
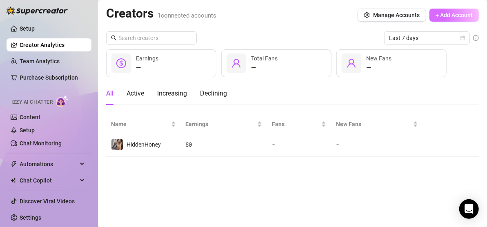
click at [440, 13] on span "+ Add Account" at bounding box center [453, 15] width 37 height 7
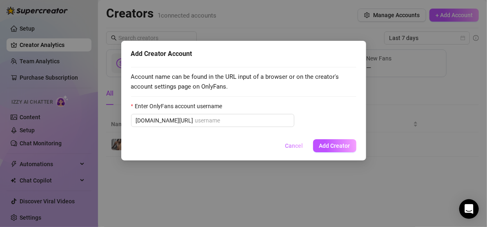
click at [293, 140] on button "Cancel" at bounding box center [294, 145] width 31 height 13
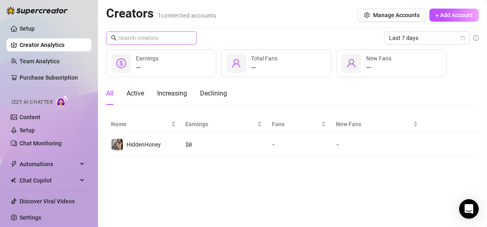
click at [155, 42] on span at bounding box center [151, 37] width 91 height 13
click at [174, 20] on h2 "Creators 1 connected accounts" at bounding box center [161, 13] width 110 height 15
click at [374, 12] on span "Manage Accounts" at bounding box center [396, 15] width 46 height 7
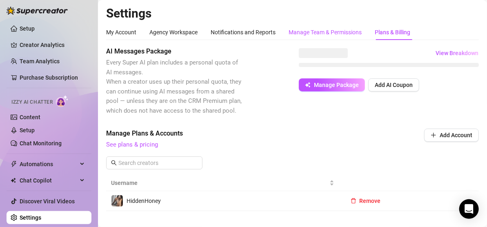
click at [315, 35] on div "Manage Team & Permissions" at bounding box center [324, 32] width 73 height 9
click at [175, 33] on div "Agency Workspace" at bounding box center [173, 32] width 48 height 9
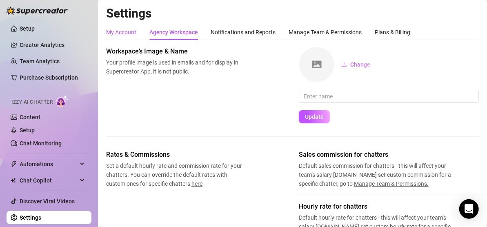
click at [129, 31] on div "My Account" at bounding box center [121, 32] width 30 height 9
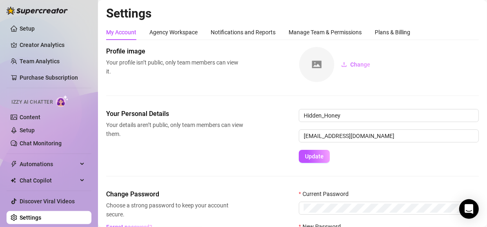
scroll to position [75, 0]
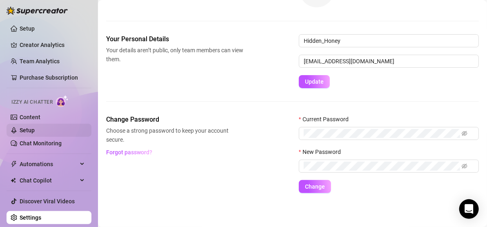
click at [35, 128] on link "Setup" at bounding box center [27, 130] width 15 height 7
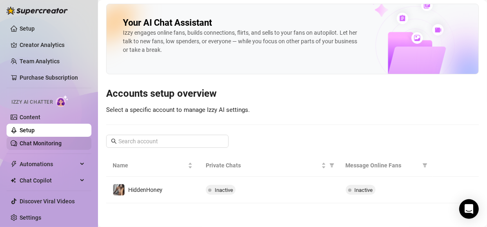
click at [43, 140] on link "Chat Monitoring" at bounding box center [41, 143] width 42 height 7
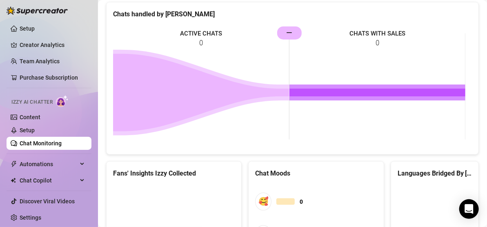
scroll to position [504, 0]
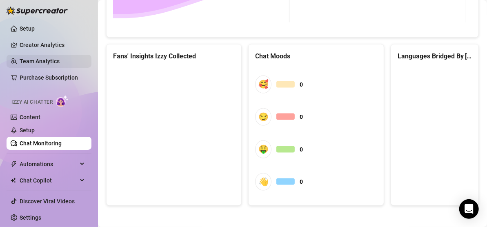
click at [60, 59] on link "Team Analytics" at bounding box center [40, 61] width 40 height 7
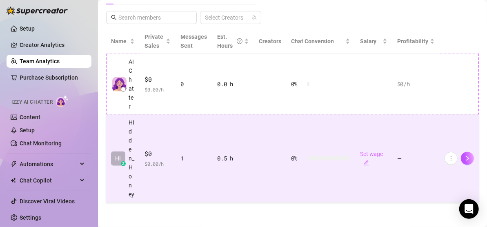
scroll to position [225, 0]
click at [448, 155] on icon "more" at bounding box center [451, 158] width 6 height 6
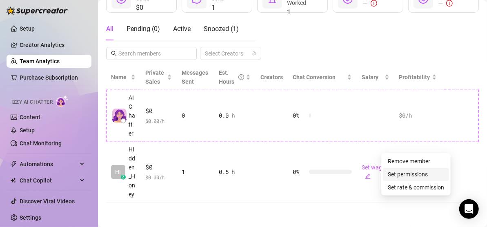
scroll to position [207, 0]
click at [407, 160] on link "Remove member" at bounding box center [408, 161] width 42 height 7
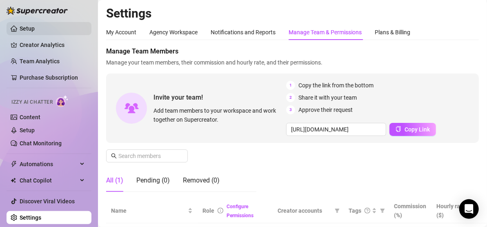
click at [35, 25] on link "Setup" at bounding box center [27, 28] width 15 height 7
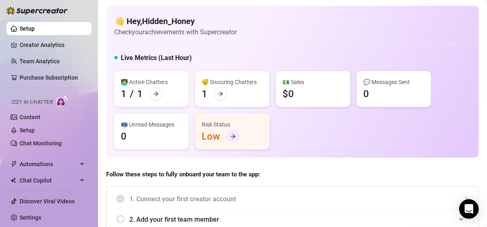
click at [234, 139] on div at bounding box center [232, 136] width 13 height 13
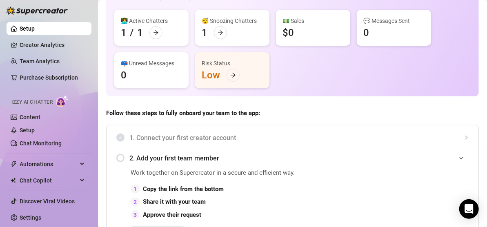
scroll to position [60, 0]
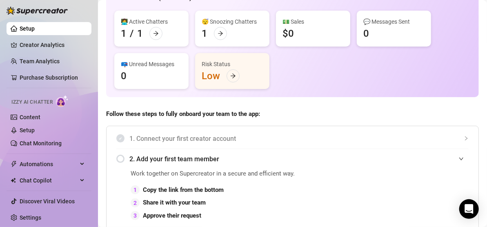
click at [222, 31] on icon "arrow-right" at bounding box center [220, 34] width 6 height 6
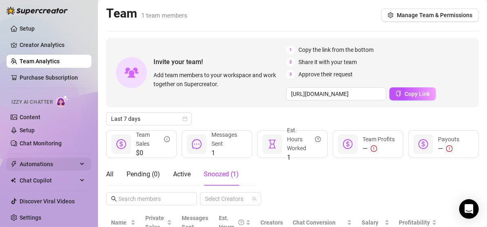
click at [42, 166] on span "Automations" at bounding box center [49, 163] width 58 height 13
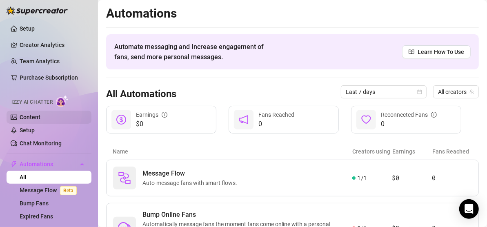
click at [40, 114] on link "Content" at bounding box center [30, 117] width 21 height 7
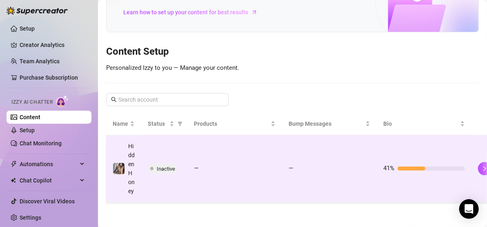
scroll to position [91, 17]
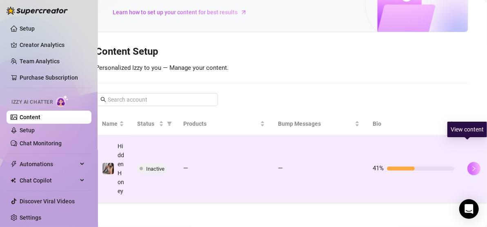
click at [471, 166] on icon "right" at bounding box center [474, 169] width 6 height 6
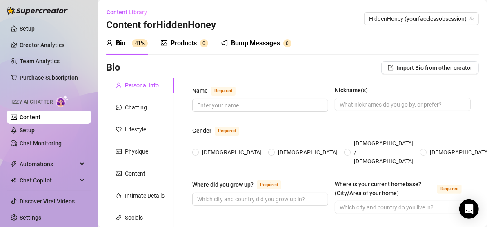
click at [44, 11] on img at bounding box center [37, 11] width 61 height 8
click at [35, 25] on link "Setup" at bounding box center [27, 28] width 15 height 7
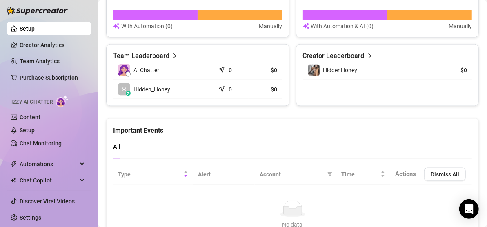
scroll to position [590, 0]
